Goal: Information Seeking & Learning: Learn about a topic

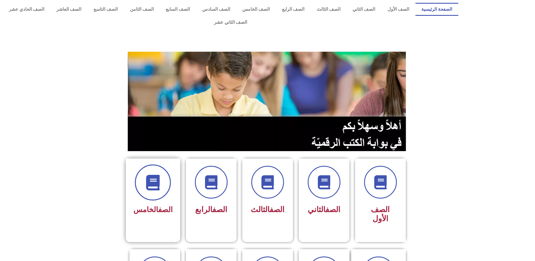
click at [167, 170] on span at bounding box center [153, 182] width 36 height 36
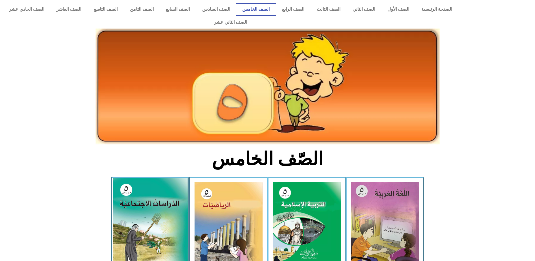
click at [164, 180] on img at bounding box center [150, 224] width 75 height 93
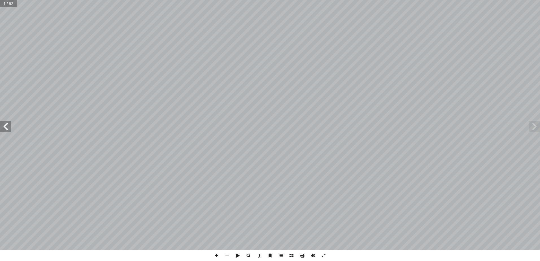
click at [10, 129] on div ". [PERSON_NAME][DATE] أ � برة � [PERSON_NAME] أ � . أ � ) ً قا ّ د. [PERSON_NAM…" at bounding box center [270, 125] width 540 height 250
drag, startPoint x: 9, startPoint y: 129, endPoint x: 8, endPoint y: 126, distance: 3.3
click at [8, 127] on span at bounding box center [5, 126] width 11 height 11
click at [8, 126] on span at bounding box center [5, 126] width 11 height 11
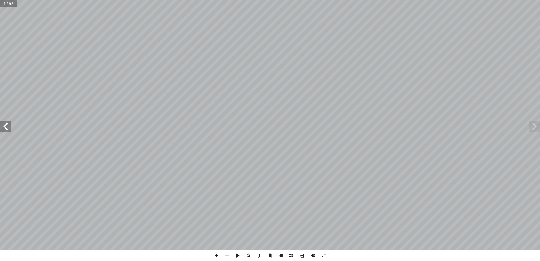
click at [7, 126] on span at bounding box center [5, 126] width 11 height 11
click at [6, 126] on span at bounding box center [5, 126] width 11 height 11
click at [6, 125] on span at bounding box center [5, 126] width 11 height 11
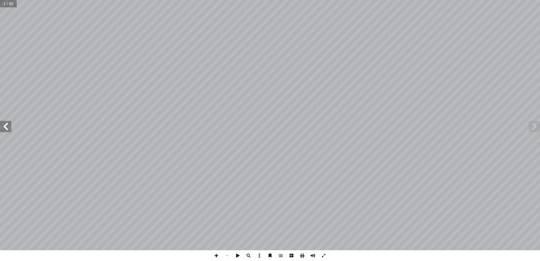
click at [7, 124] on span at bounding box center [5, 126] width 11 height 11
click at [8, 124] on span at bounding box center [5, 126] width 11 height 11
click at [9, 125] on span at bounding box center [5, 126] width 11 height 11
click at [9, 126] on span at bounding box center [5, 126] width 11 height 11
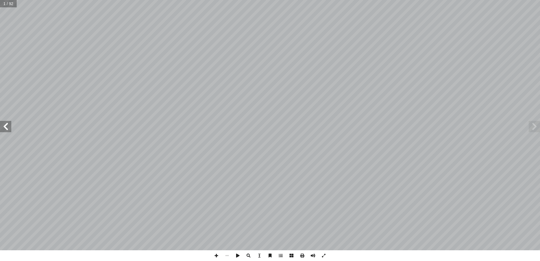
click at [9, 126] on span at bounding box center [5, 126] width 11 height 11
click at [10, 125] on span at bounding box center [5, 126] width 11 height 11
click at [6, 129] on span at bounding box center [5, 126] width 11 height 11
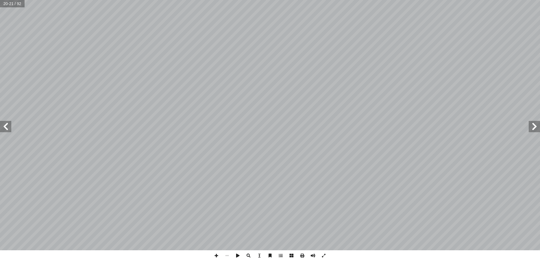
click at [5, 128] on span at bounding box center [5, 126] width 11 height 11
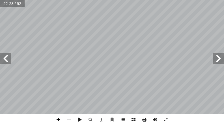
click at [56, 120] on span at bounding box center [58, 120] width 11 height 11
click at [68, 119] on span at bounding box center [69, 120] width 11 height 11
click at [4, 58] on span at bounding box center [5, 58] width 11 height 11
click at [213, 56] on span at bounding box center [217, 58] width 11 height 11
